Goal: Use online tool/utility: Utilize a website feature to perform a specific function

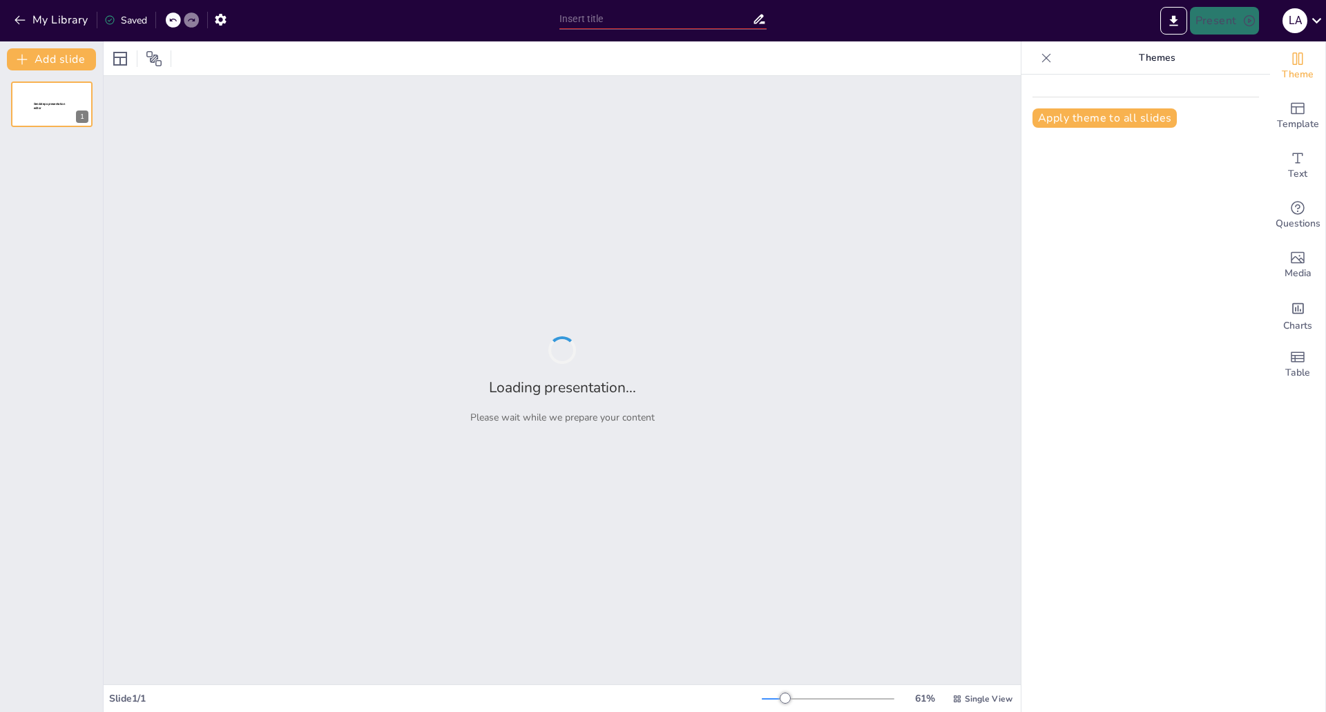
type input "Imported UA DDyGE ME PROPUESTA 2026.pptx"
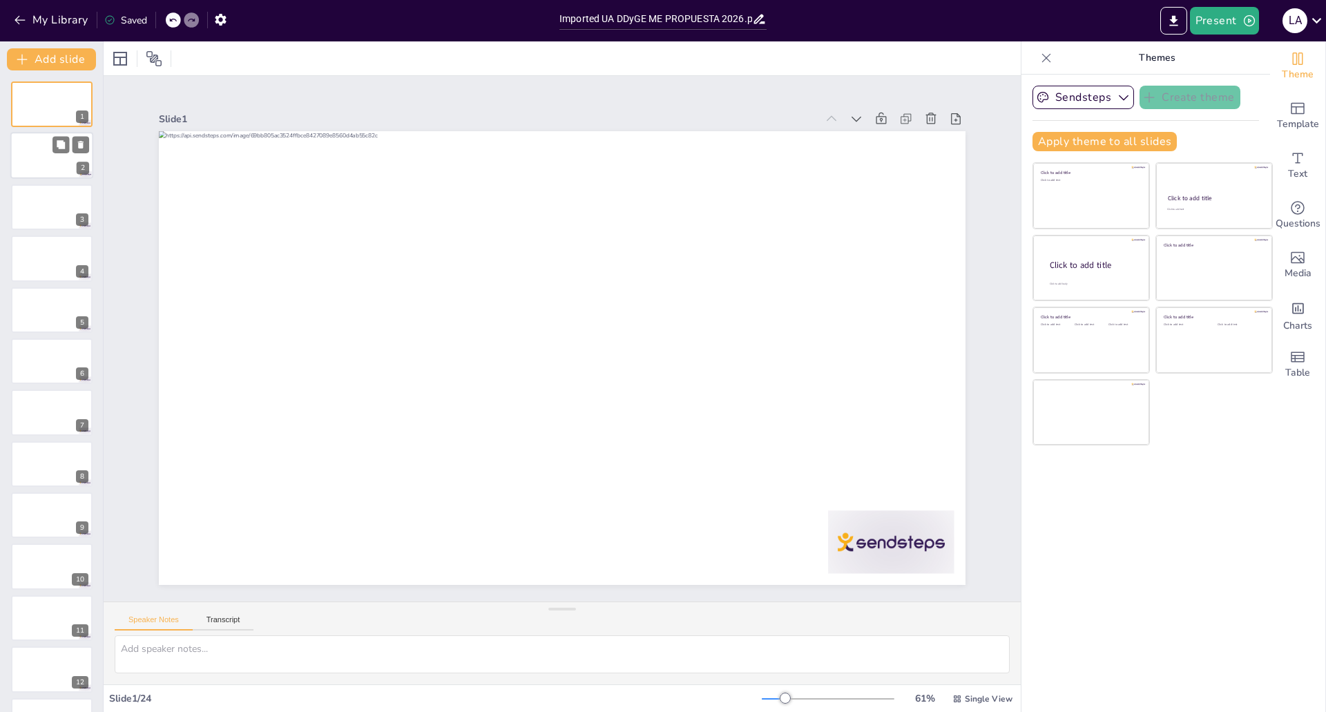
click at [43, 147] on div at bounding box center [51, 156] width 83 height 47
click at [55, 209] on div at bounding box center [51, 207] width 83 height 47
click at [31, 253] on div at bounding box center [51, 258] width 83 height 47
click at [47, 306] on div at bounding box center [51, 310] width 83 height 47
click at [35, 359] on div at bounding box center [51, 361] width 83 height 47
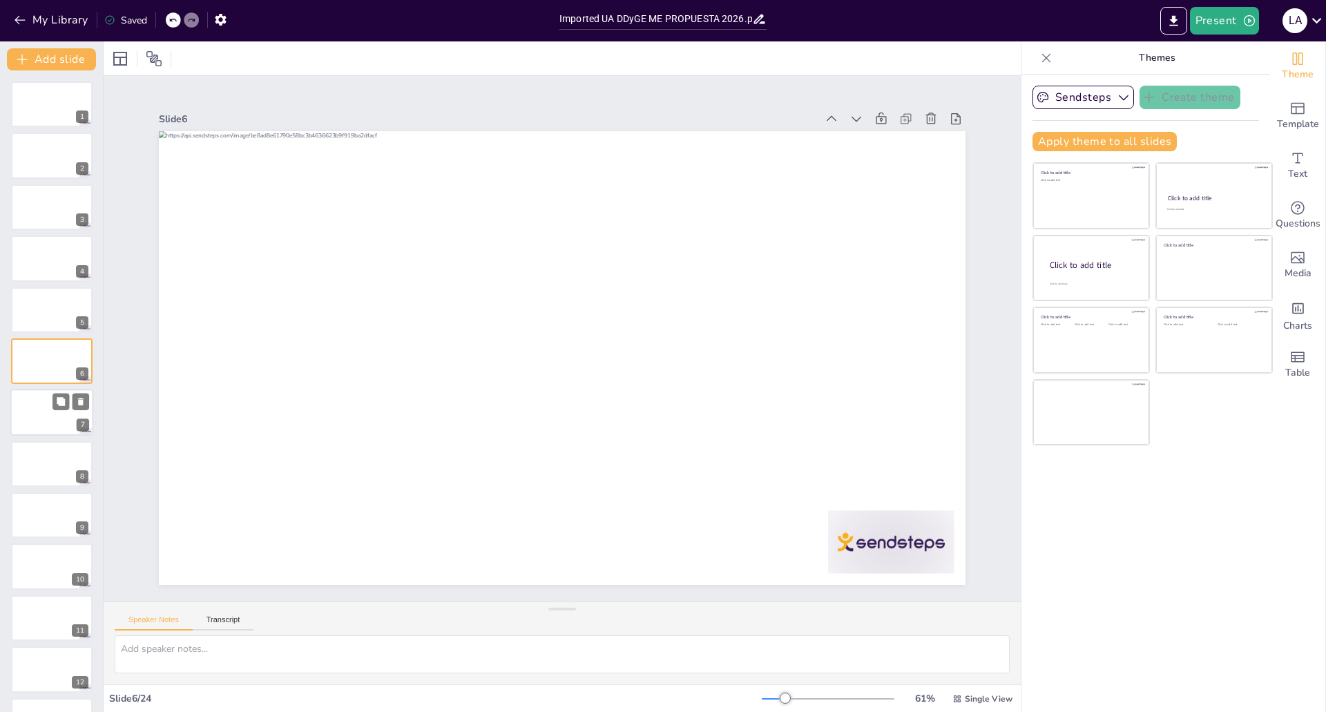
click at [26, 430] on div at bounding box center [51, 412] width 83 height 47
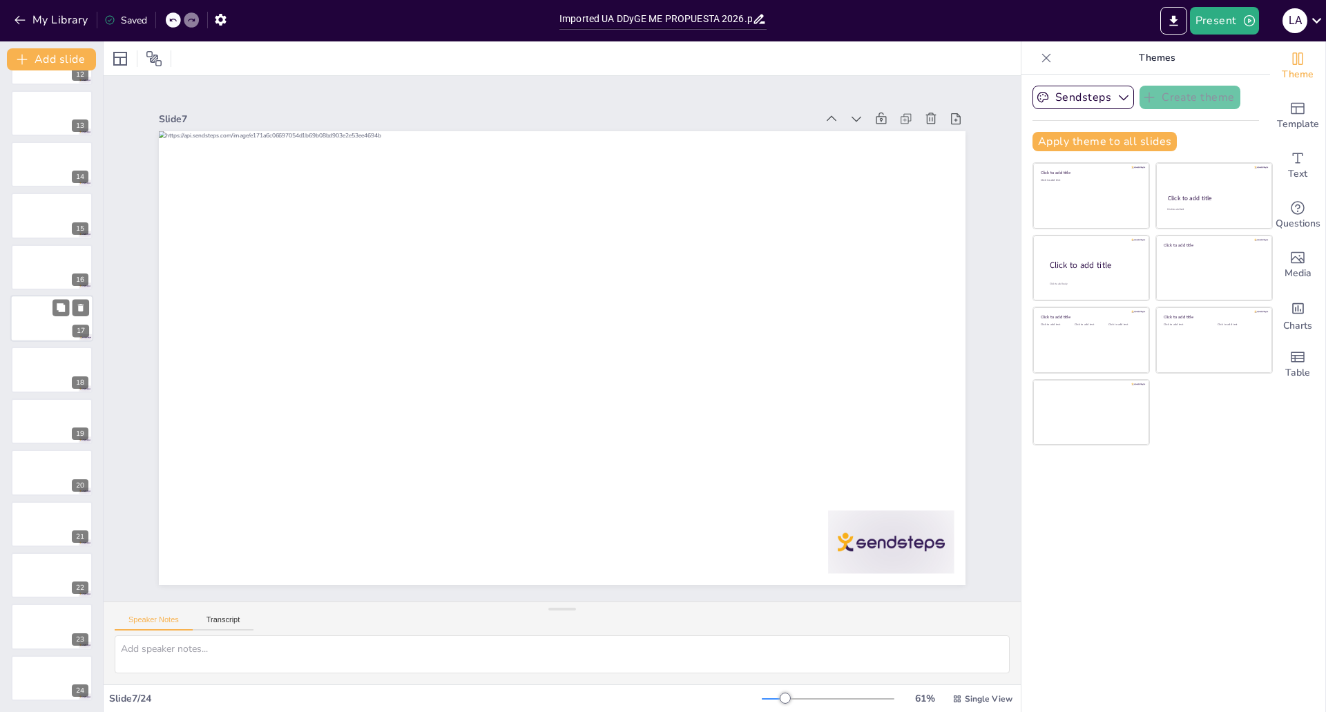
click at [36, 336] on div at bounding box center [51, 318] width 83 height 47
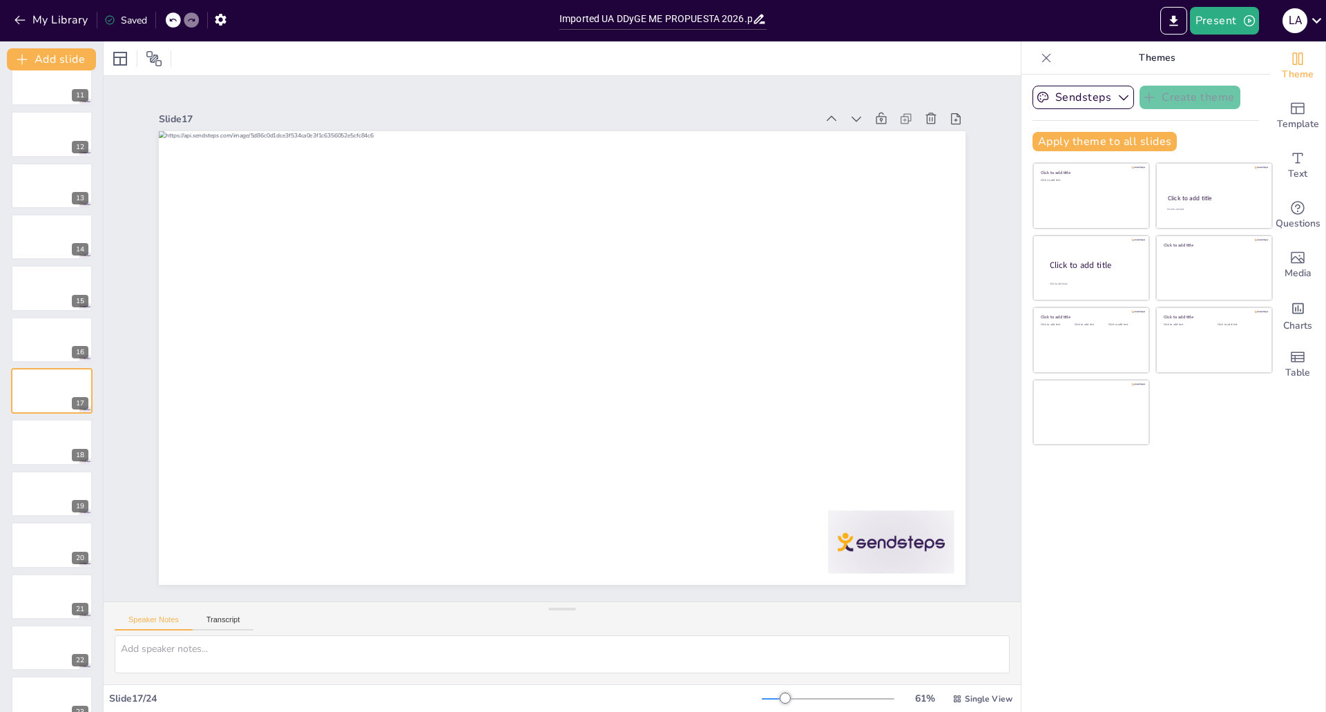
click at [40, 367] on div "1 2 3 4 5 6 7 8 9 10 11 12 13 14 15 16 17 18 19 20 21 22 23 24" at bounding box center [51, 159] width 103 height 1227
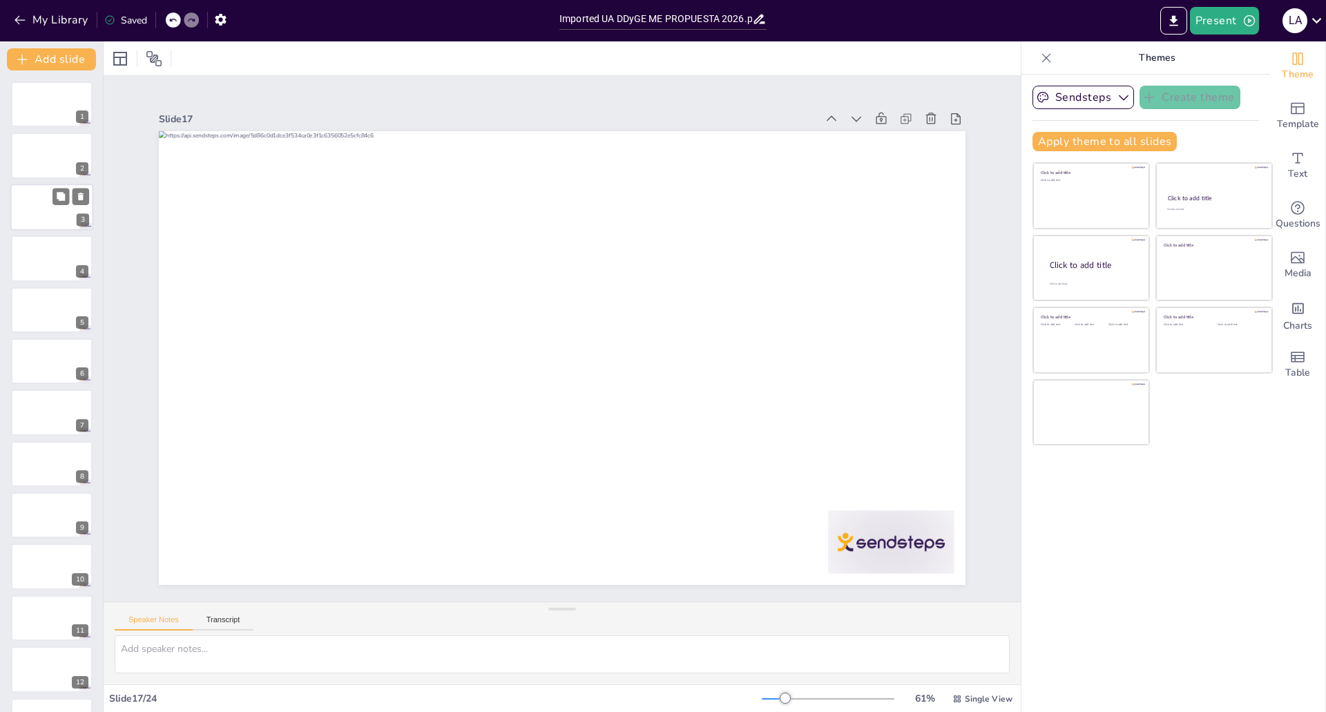
click at [35, 193] on div at bounding box center [51, 207] width 83 height 47
click at [31, 154] on div at bounding box center [51, 156] width 83 height 47
click at [30, 210] on div at bounding box center [51, 207] width 83 height 47
click at [52, 257] on div at bounding box center [51, 258] width 83 height 47
click at [1294, 64] on icon "Change the overall theme" at bounding box center [1297, 58] width 17 height 17
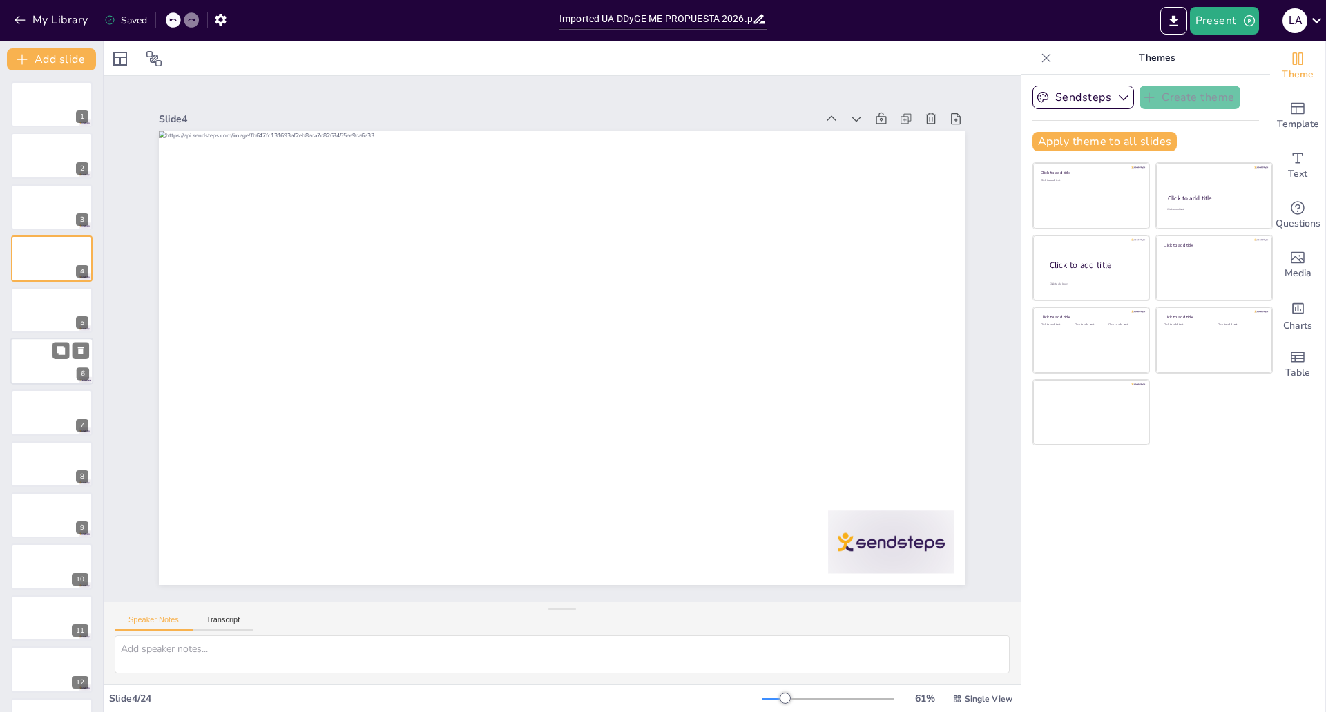
click at [46, 365] on div at bounding box center [51, 361] width 83 height 47
